Goal: Information Seeking & Learning: Check status

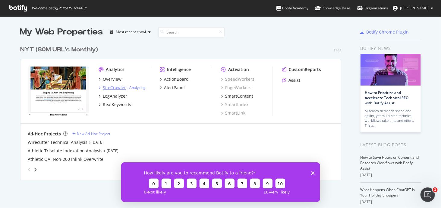
click at [107, 86] on div "SiteCrawler" at bounding box center [114, 87] width 23 height 6
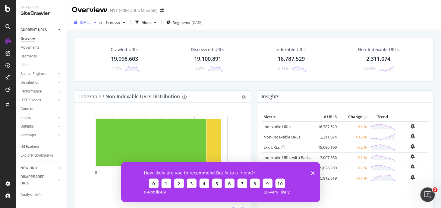
click at [92, 21] on span "[DATE]" at bounding box center [86, 22] width 12 height 5
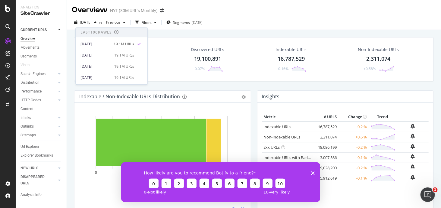
click at [67, 36] on div "Crawled URLs 19,098,603 -0.07% Discovered URLs 19,100,891 -0.07% Indexable URLs…" at bounding box center [254, 134] width 374 height 208
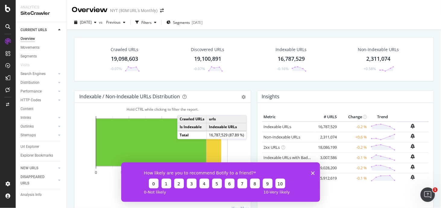
drag, startPoint x: 238, startPoint y: 67, endPoint x: 281, endPoint y: 119, distance: 67.7
click at [311, 178] on div "How likely are you to recommend Botify to a friend? 0 1 2 3 4 5 6 7 8 9 10 0 - …" at bounding box center [220, 182] width 199 height 40
click at [311, 177] on div "How likely are you to recommend Botify to a friend? 0 1 2 3 4 5 6 7 8 9 10 0 - …" at bounding box center [220, 182] width 199 height 40
click at [309, 173] on div "How likely are you to recommend Botify to a friend? 0 1 2 3 4 5 6 7 8 9 10 0 - …" at bounding box center [220, 182] width 199 height 40
click at [312, 175] on div "How likely are you to recommend Botify to a friend? 0 1 2 3 4 5 6 7 8 9 10 0 - …" at bounding box center [220, 182] width 199 height 40
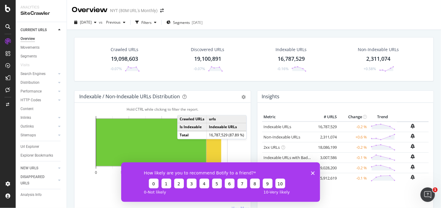
click at [313, 171] on icon "Close survey" at bounding box center [313, 173] width 4 height 4
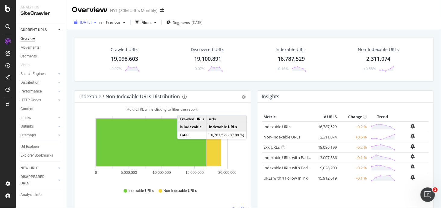
click at [96, 26] on div "[DATE]" at bounding box center [85, 22] width 27 height 9
click at [37, 70] on div "ActionBoard" at bounding box center [34, 69] width 24 height 6
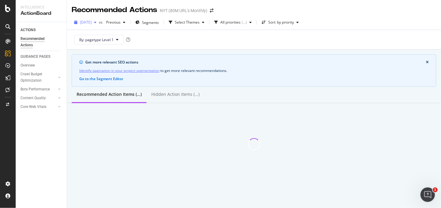
click at [92, 22] on span "[DATE]" at bounding box center [86, 22] width 12 height 5
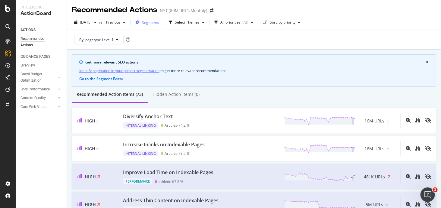
click at [150, 22] on div "Segments" at bounding box center [147, 22] width 24 height 9
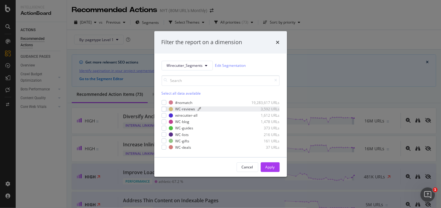
click at [183, 109] on div "WC-reviews" at bounding box center [186, 108] width 20 height 5
click at [166, 116] on div "modal" at bounding box center [164, 115] width 5 height 5
click at [165, 122] on div "modal" at bounding box center [164, 121] width 5 height 5
click at [164, 129] on div "modal" at bounding box center [164, 128] width 5 height 5
click at [163, 133] on div "modal" at bounding box center [164, 134] width 5 height 5
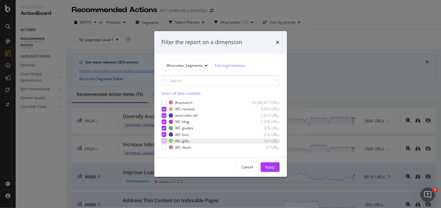
click at [163, 141] on div "modal" at bounding box center [164, 140] width 5 height 5
click at [164, 145] on div "modal" at bounding box center [164, 147] width 5 height 5
click at [274, 165] on div "Apply" at bounding box center [270, 166] width 9 height 5
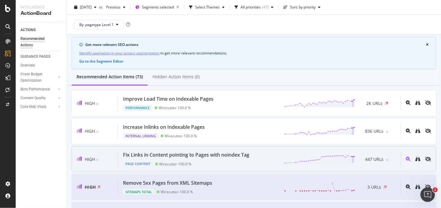
scroll to position [60, 0]
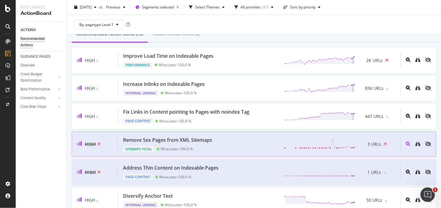
click at [238, 147] on div "Remove 5xx Pages from XML Sitemaps Sitemaps Total Wirecutter - 100.0 % 3 URLs" at bounding box center [259, 143] width 283 height 15
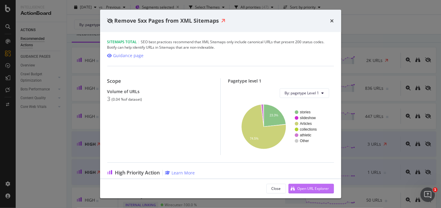
click at [316, 188] on div "Open URL Explorer" at bounding box center [314, 188] width 32 height 5
click at [383, 119] on div "Remove 5xx Pages from XML Sitemaps Sitemaps Total | SEO best practices recommen…" at bounding box center [220, 104] width 441 height 208
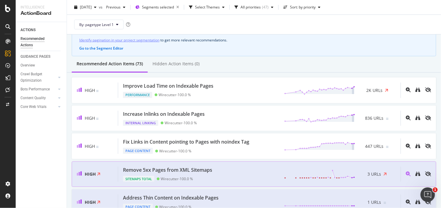
scroll to position [30, 0]
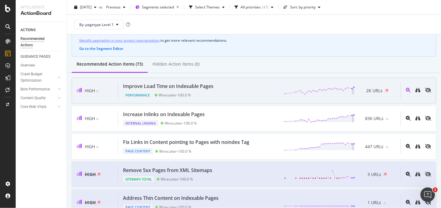
click at [255, 96] on div "Improve Load Time on Indexable Pages Performance Wirecutter - 100.0 % 2K URLs" at bounding box center [259, 90] width 283 height 15
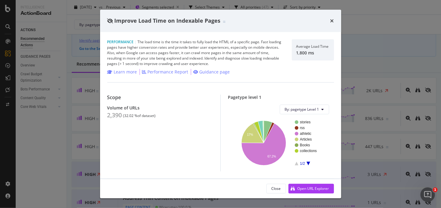
click at [386, 123] on div "Improve Load Time on Indexable Pages Performance | The load time is the time it…" at bounding box center [220, 104] width 441 height 208
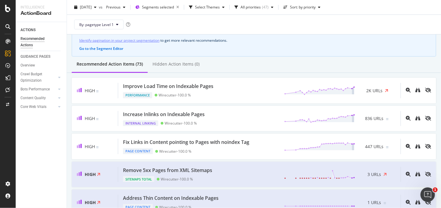
click at [168, 13] on div "2025 Sep. 1st vs Previous Segments selected Select Themes All priorities ( 47 )…" at bounding box center [254, 8] width 374 height 12
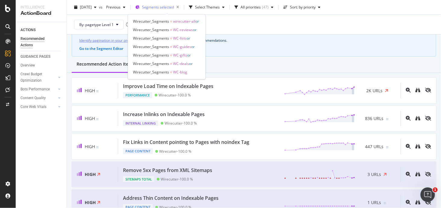
click at [165, 8] on span "Segments selected" at bounding box center [158, 7] width 32 height 5
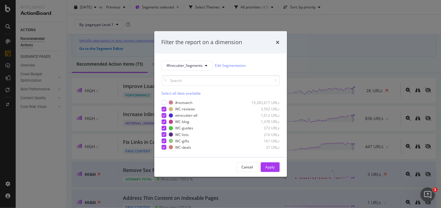
click at [354, 117] on div "Filter the report on a dimension Wirecutter_Segments Edit Segmentation Select a…" at bounding box center [220, 104] width 441 height 208
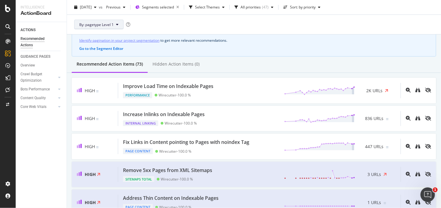
click at [114, 26] on button "By: pagetype Level 1" at bounding box center [98, 25] width 49 height 10
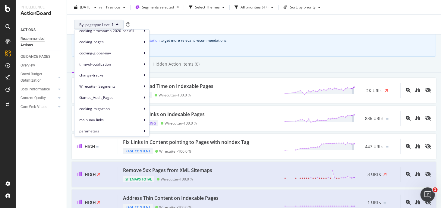
scroll to position [91, 0]
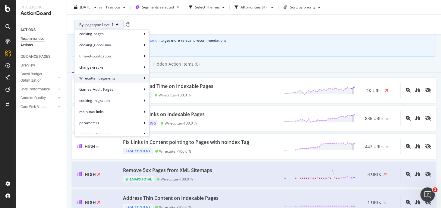
click at [121, 79] on span "Wirecutter_Segments" at bounding box center [110, 77] width 63 height 5
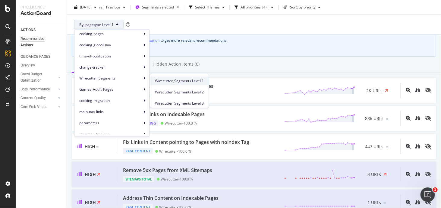
click at [164, 81] on span "Wirecutter_Segments Level 1" at bounding box center [179, 80] width 49 height 5
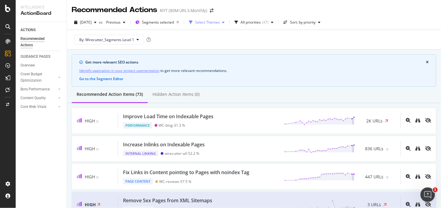
click at [220, 24] on div "Select Themes" at bounding box center [207, 23] width 25 height 4
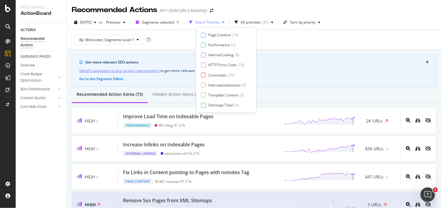
click at [220, 24] on div "Select Themes" at bounding box center [207, 23] width 25 height 4
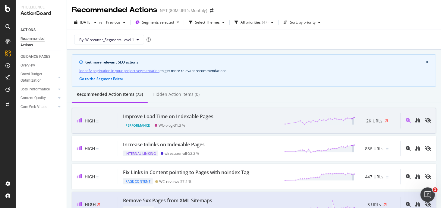
click at [232, 128] on div "High Improve Load Time on Indexable Pages Performance WC-blog - 31.3 % 2K URLs" at bounding box center [254, 121] width 365 height 26
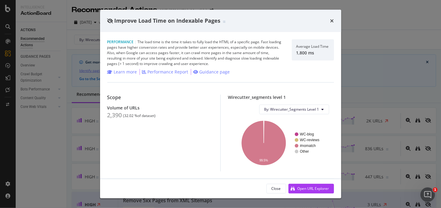
click at [376, 85] on div "Improve Load Time on Indexable Pages Performance | The load time is the time it…" at bounding box center [220, 104] width 441 height 208
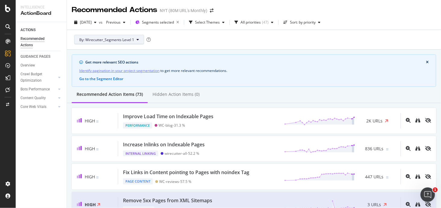
click at [127, 42] on span "By: Wirecutter_Segments Level 1" at bounding box center [106, 39] width 55 height 5
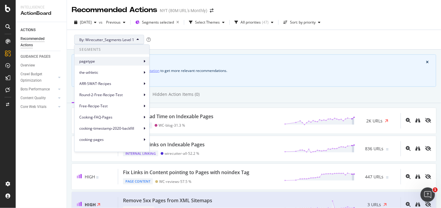
click at [119, 59] on span "pagetype" at bounding box center [110, 60] width 63 height 5
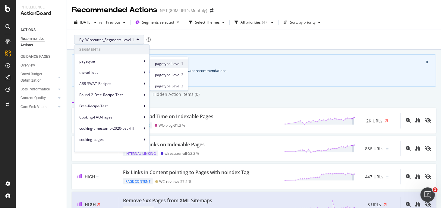
click at [178, 62] on span "pagetype Level 1" at bounding box center [169, 63] width 28 height 5
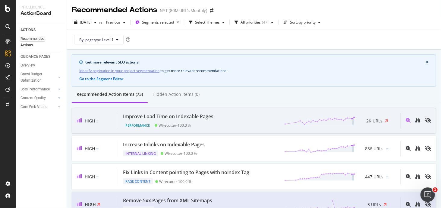
click at [244, 121] on div "Improve Load Time on Indexable Pages Performance Wirecutter - 100.0 % 2K URLs" at bounding box center [259, 120] width 283 height 15
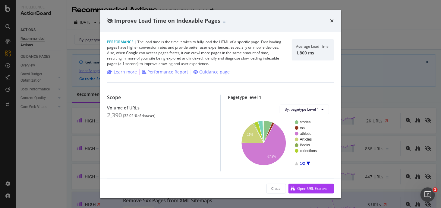
scroll to position [88, 0]
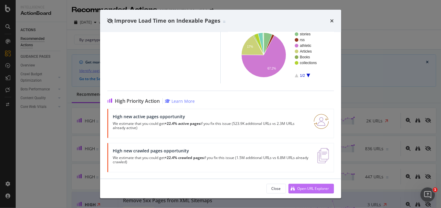
click at [302, 189] on div "Open URL Explorer" at bounding box center [314, 188] width 32 height 5
click at [372, 100] on div "Improve Load Time on Indexable Pages Performance | The load time is the time it…" at bounding box center [220, 104] width 441 height 208
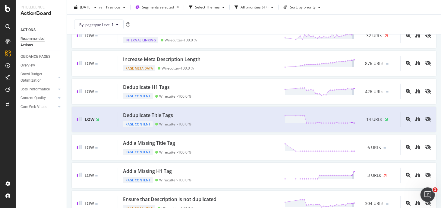
scroll to position [453, 0]
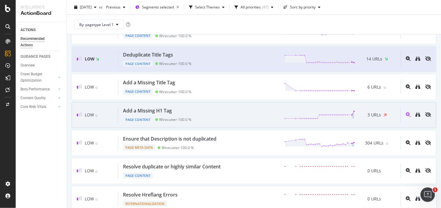
click at [237, 113] on div "Add a Missing H1 Tag Page Content Wirecutter - 100.0 % 3 URLs" at bounding box center [259, 114] width 283 height 15
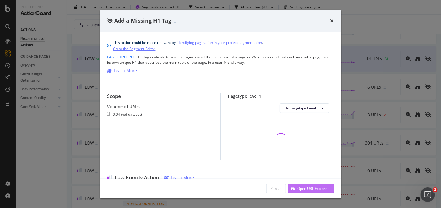
click at [302, 186] on div "Open URL Explorer" at bounding box center [314, 188] width 32 height 5
click at [376, 85] on div "Add a Missing H1 Tag This action could be more relevant by identifying paginati…" at bounding box center [220, 104] width 441 height 208
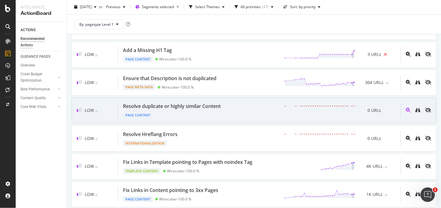
scroll to position [573, 0]
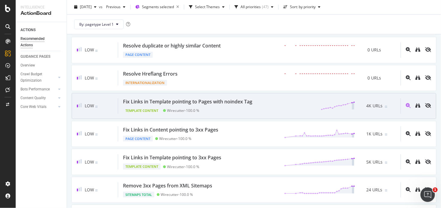
click at [263, 107] on div "Fix Links in Template pointing to Pages with noindex Tag Template Content Wirec…" at bounding box center [259, 105] width 283 height 15
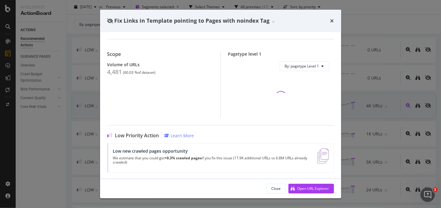
scroll to position [30, 0]
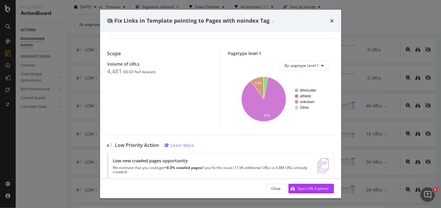
click at [359, 110] on div "Fix Links in Template pointing to Pages with noindex Tag Template Content | Whe…" at bounding box center [220, 104] width 441 height 208
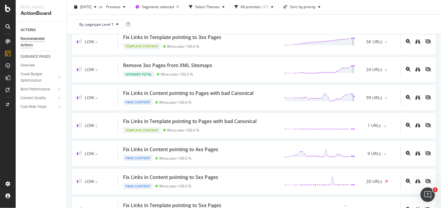
scroll to position [694, 0]
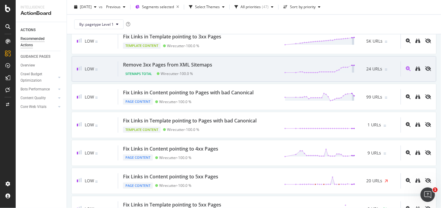
click at [263, 65] on div "Remove 3xx Pages from XML Sitemaps Sitemaps Total Wirecutter - 100.0 % 24 URLs" at bounding box center [259, 68] width 283 height 15
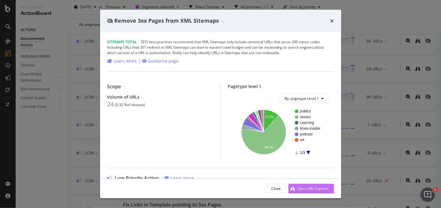
click at [315, 189] on div "Open URL Explorer" at bounding box center [314, 188] width 32 height 5
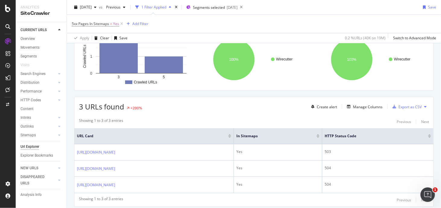
scroll to position [73, 0]
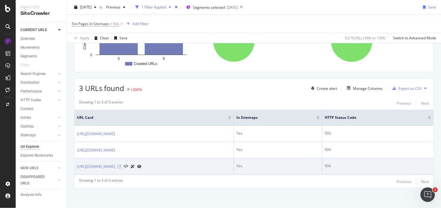
click at [121, 164] on icon at bounding box center [120, 166] width 4 height 4
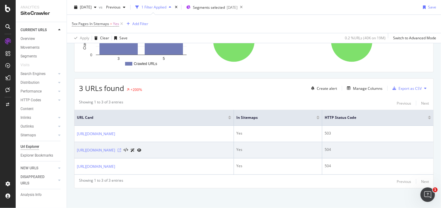
click at [121, 148] on icon at bounding box center [120, 150] width 4 height 4
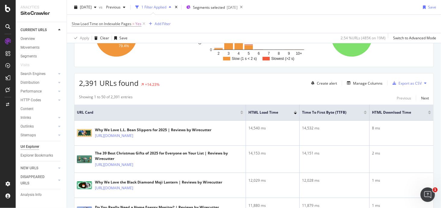
scroll to position [60, 0]
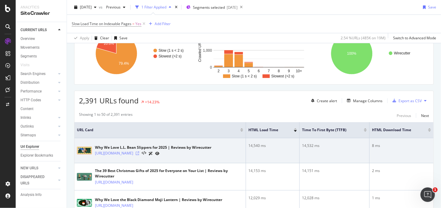
click at [139, 151] on icon at bounding box center [138, 153] width 4 height 4
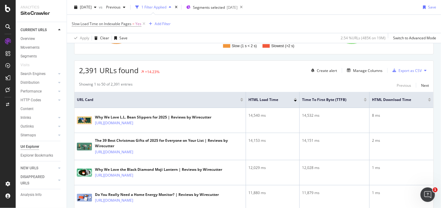
scroll to position [0, 0]
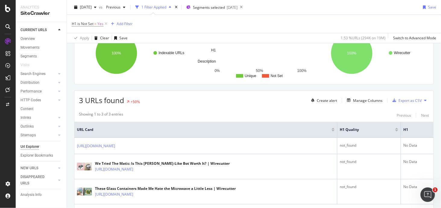
scroll to position [90, 0]
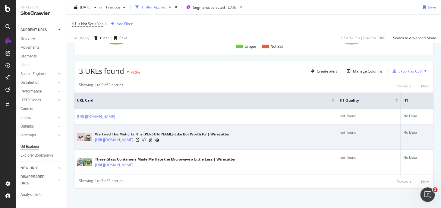
click at [160, 138] on div at bounding box center [148, 140] width 24 height 6
click at [139, 138] on icon at bounding box center [138, 140] width 4 height 4
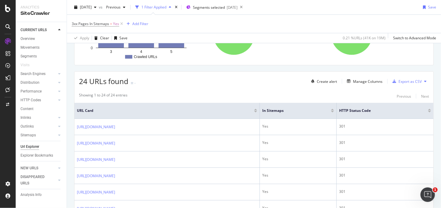
scroll to position [80, 0]
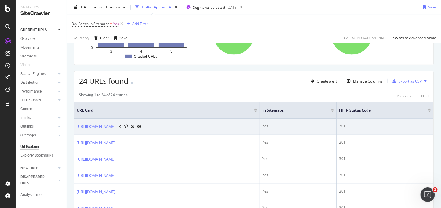
click at [142, 126] on icon at bounding box center [139, 127] width 4 height 4
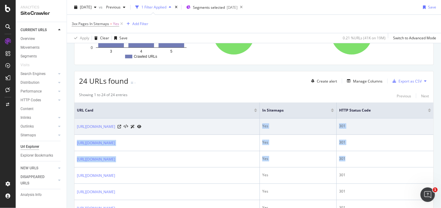
drag, startPoint x: 388, startPoint y: 157, endPoint x: 271, endPoint y: 118, distance: 123.3
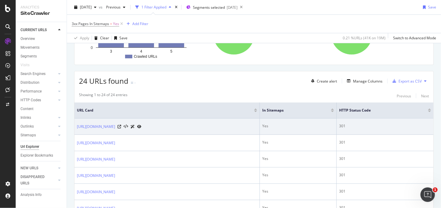
click at [260, 118] on td "[URL][DOMAIN_NAME]" at bounding box center [168, 126] width 186 height 16
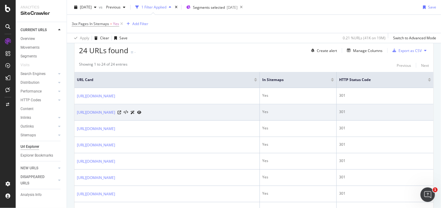
scroll to position [201, 0]
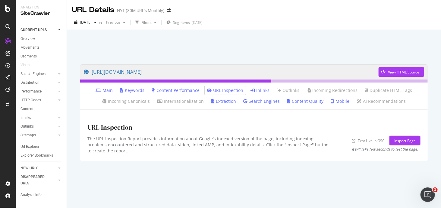
click at [110, 89] on link "Main" at bounding box center [104, 90] width 17 height 6
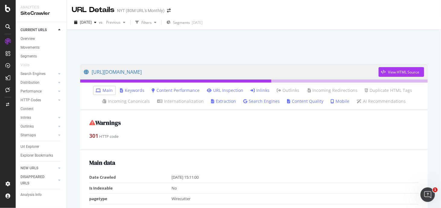
click at [258, 91] on link "Inlinks" at bounding box center [260, 90] width 19 height 6
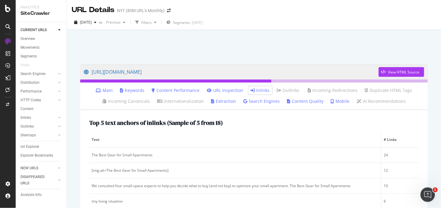
click at [228, 103] on link "Extraction" at bounding box center [223, 101] width 25 height 6
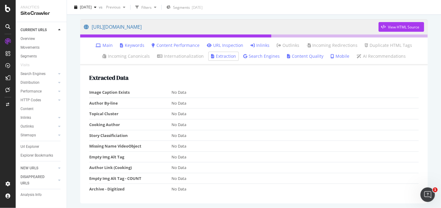
scroll to position [45, 0]
click at [266, 58] on link "Search Engines" at bounding box center [261, 56] width 37 height 6
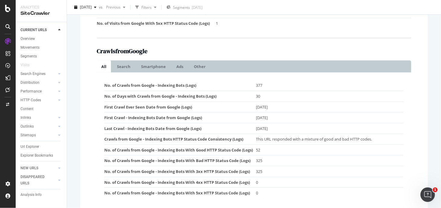
scroll to position [241, 0]
click at [119, 60] on link "Search" at bounding box center [124, 66] width 23 height 12
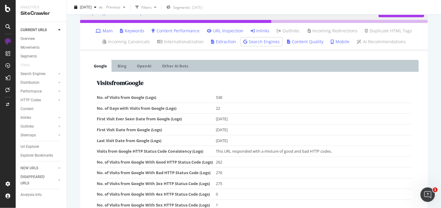
scroll to position [58, 0]
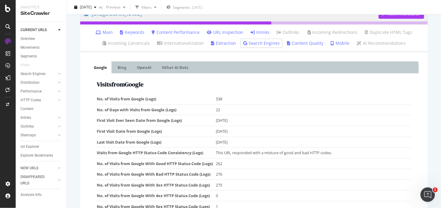
click at [221, 45] on link "Extraction" at bounding box center [223, 43] width 25 height 6
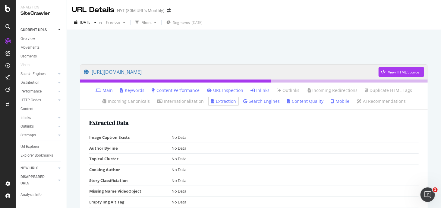
click at [301, 97] on ul "Main Keywords Content Performance URL Inspection Inlinks Outlinks Incoming Redi…" at bounding box center [254, 96] width 348 height 28
